Goal: Task Accomplishment & Management: Use online tool/utility

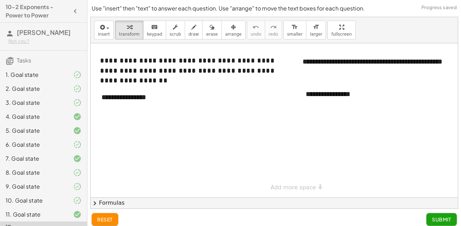
click at [153, 111] on div at bounding box center [291, 120] width 401 height 154
click at [144, 98] on div "**********" at bounding box center [146, 97] width 105 height 24
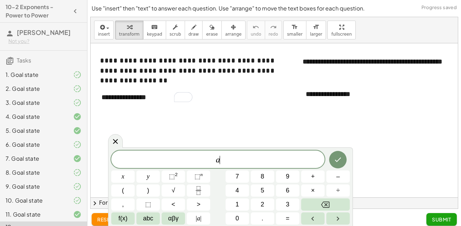
scroll to position [3, 0]
click at [126, 192] on button "(" at bounding box center [122, 191] width 23 height 12
click at [180, 177] on button "⬚ 2" at bounding box center [172, 177] width 23 height 12
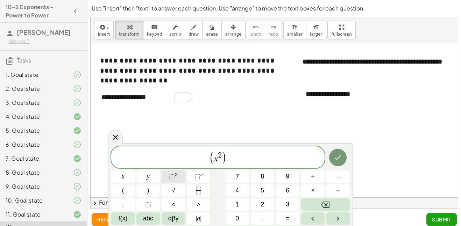
click at [177, 174] on sup "2" at bounding box center [176, 174] width 3 height 5
click at [340, 152] on button "Done" at bounding box center [337, 157] width 17 height 17
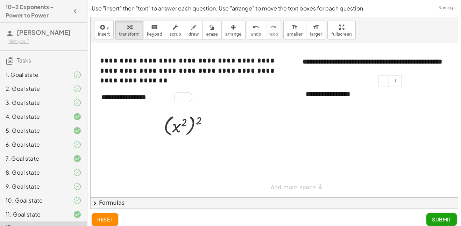
click at [369, 98] on div "**********" at bounding box center [350, 94] width 105 height 24
drag, startPoint x: 368, startPoint y: 97, endPoint x: 303, endPoint y: 95, distance: 65.1
click at [303, 95] on div "**********" at bounding box center [350, 94] width 105 height 24
click at [136, 94] on div "**********" at bounding box center [146, 97] width 105 height 24
drag, startPoint x: 162, startPoint y: 101, endPoint x: 75, endPoint y: 96, distance: 86.8
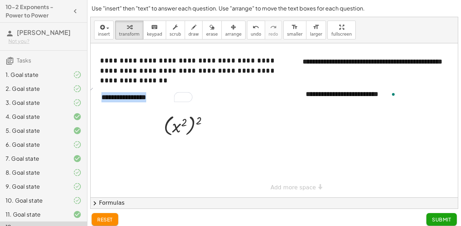
click at [75, 96] on main "10-2 Exponents - Power to Power [PERSON_NAME] Not you? Tasks 1. Goal state 2. G…" at bounding box center [230, 115] width 461 height 231
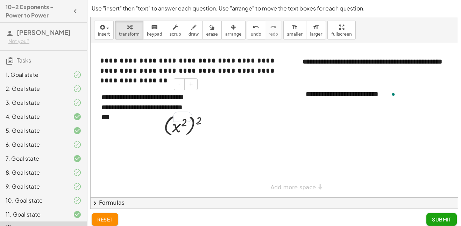
click at [147, 115] on div "**********" at bounding box center [146, 107] width 105 height 44
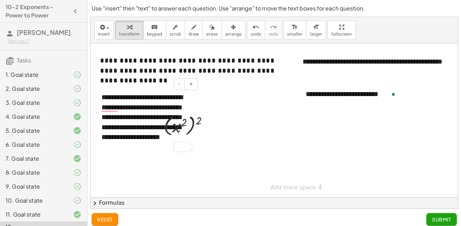
click at [149, 145] on div "**********" at bounding box center [146, 122] width 105 height 74
click at [162, 149] on div "**********" at bounding box center [146, 122] width 105 height 74
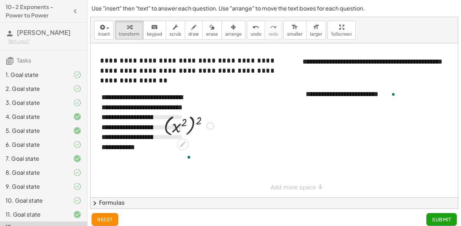
click at [213, 138] on div at bounding box center [188, 126] width 57 height 26
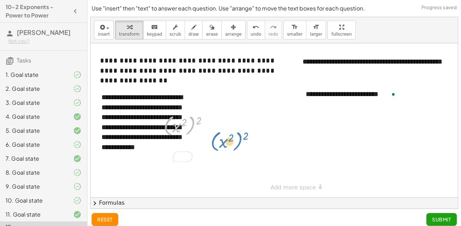
drag, startPoint x: 196, startPoint y: 132, endPoint x: 246, endPoint y: 147, distance: 52.2
click at [246, 147] on div "**********" at bounding box center [291, 120] width 401 height 154
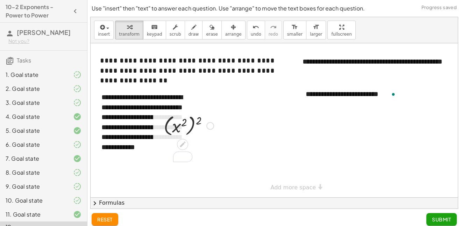
click at [177, 183] on div at bounding box center [291, 120] width 401 height 154
click at [327, 188] on div at bounding box center [291, 120] width 401 height 154
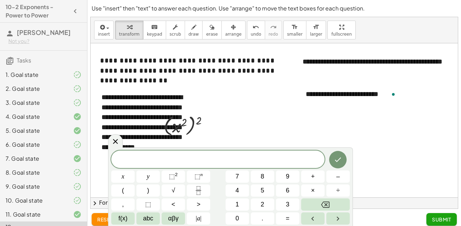
click at [368, 129] on div at bounding box center [291, 120] width 401 height 154
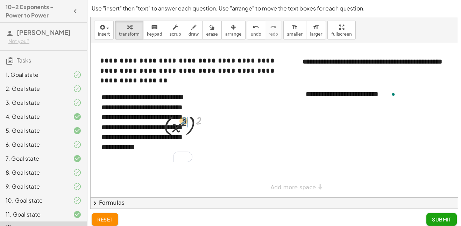
drag, startPoint x: 200, startPoint y: 118, endPoint x: 186, endPoint y: 118, distance: 14.0
drag, startPoint x: 191, startPoint y: 124, endPoint x: 181, endPoint y: 123, distance: 10.2
drag, startPoint x: 200, startPoint y: 127, endPoint x: 234, endPoint y: 150, distance: 40.6
click at [234, 150] on div "**********" at bounding box center [291, 120] width 401 height 154
click at [180, 138] on div at bounding box center [182, 143] width 11 height 11
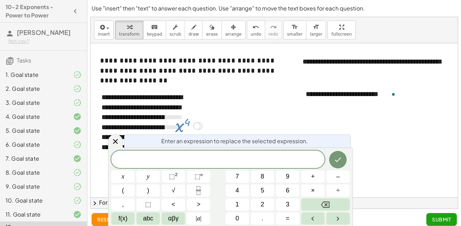
click at [289, 117] on div at bounding box center [291, 120] width 401 height 154
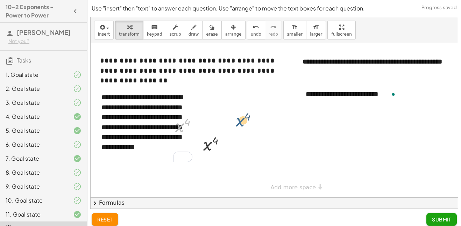
drag, startPoint x: 179, startPoint y: 125, endPoint x: 244, endPoint y: 118, distance: 64.7
click at [182, 143] on icon at bounding box center [183, 144] width 6 height 6
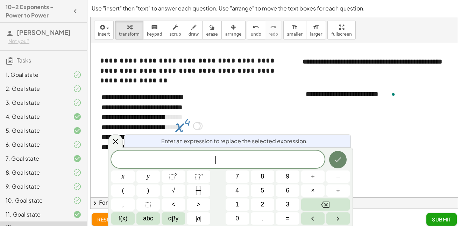
click at [333, 157] on button "Done" at bounding box center [337, 159] width 17 height 17
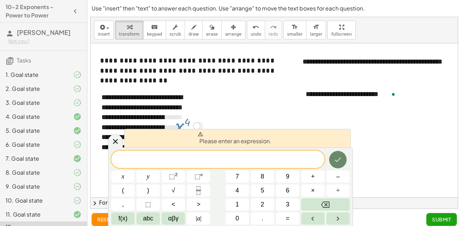
click at [334, 157] on icon "Done" at bounding box center [337, 160] width 8 height 8
click at [319, 204] on button "Backspace" at bounding box center [325, 205] width 49 height 12
click at [227, 72] on span "**********" at bounding box center [187, 70] width 175 height 27
click at [236, 110] on div at bounding box center [291, 120] width 401 height 154
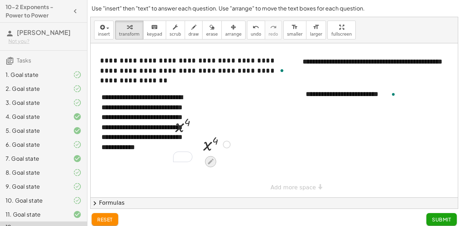
click at [214, 161] on icon at bounding box center [210, 161] width 7 height 7
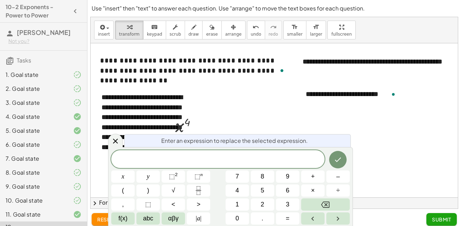
click at [349, 141] on div "Enter an expression to replace the selected expression." at bounding box center [237, 140] width 226 height 13
click at [135, 171] on div at bounding box center [122, 177] width 23 height 12
click at [340, 158] on icon "Done" at bounding box center [338, 159] width 6 height 5
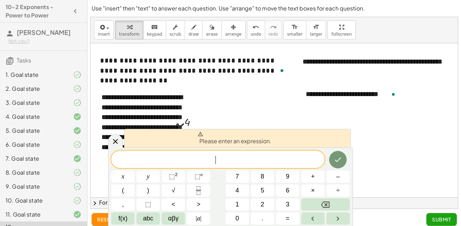
click at [295, 112] on div at bounding box center [291, 120] width 401 height 154
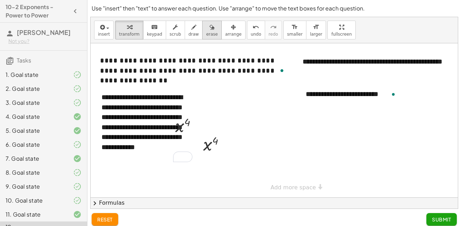
click at [206, 34] on span "erase" at bounding box center [212, 34] width 12 height 5
click at [179, 127] on div at bounding box center [291, 120] width 401 height 154
drag, startPoint x: 179, startPoint y: 127, endPoint x: 174, endPoint y: 122, distance: 6.2
click at [174, 122] on div at bounding box center [291, 120] width 401 height 154
drag, startPoint x: 211, startPoint y: 147, endPoint x: 203, endPoint y: 133, distance: 16.0
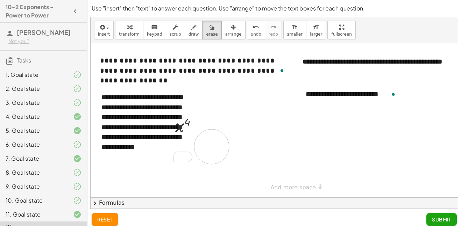
click at [203, 133] on div at bounding box center [291, 120] width 401 height 154
click at [206, 27] on div "button" at bounding box center [212, 27] width 12 height 8
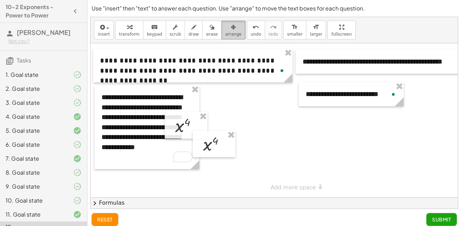
click at [231, 29] on icon "button" at bounding box center [233, 27] width 5 height 8
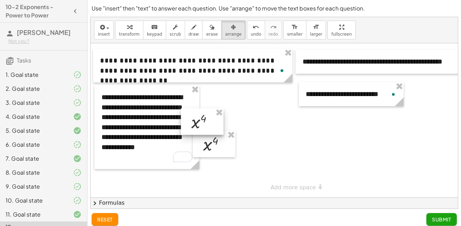
drag, startPoint x: 185, startPoint y: 131, endPoint x: 226, endPoint y: 117, distance: 43.2
click at [223, 117] on div at bounding box center [202, 121] width 43 height 27
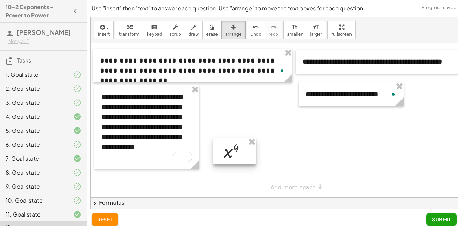
drag, startPoint x: 222, startPoint y: 144, endPoint x: 243, endPoint y: 151, distance: 21.8
click at [243, 151] on div at bounding box center [234, 151] width 43 height 27
click at [226, 33] on span "arrange" at bounding box center [233, 34] width 16 height 5
click at [239, 133] on div at bounding box center [291, 120] width 401 height 154
click at [231, 28] on icon "button" at bounding box center [233, 27] width 5 height 8
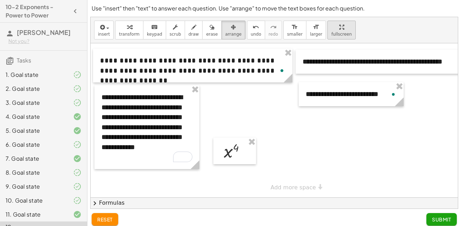
click at [338, 79] on div "**********" at bounding box center [274, 113] width 367 height 192
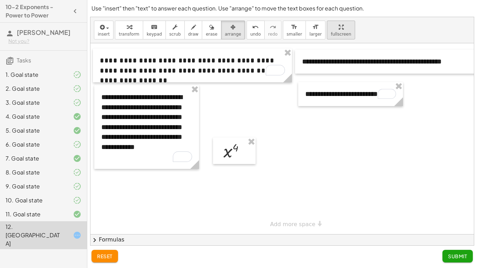
click at [213, 0] on html "10-2 Exponents - Power to Power [PERSON_NAME] Not you? Tasks 1. Goal state 2. G…" at bounding box center [238, 134] width 477 height 268
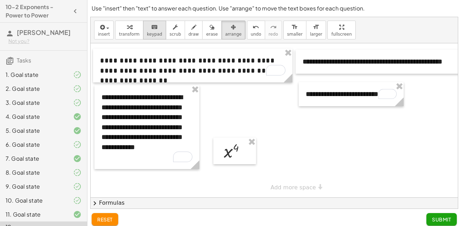
click at [157, 34] on button "keyboard keypad" at bounding box center [154, 30] width 23 height 19
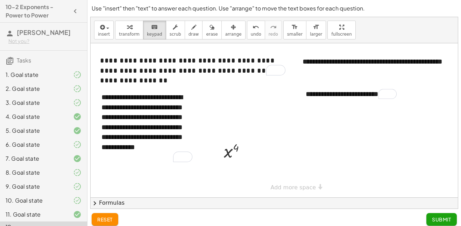
click at [438, 219] on span "Submit" at bounding box center [441, 219] width 19 height 6
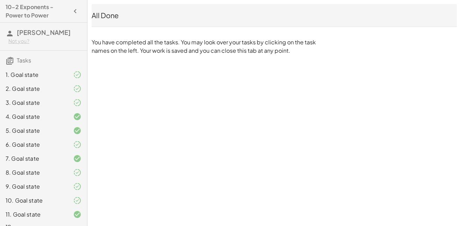
scroll to position [12, 0]
